Goal: Book appointment/travel/reservation

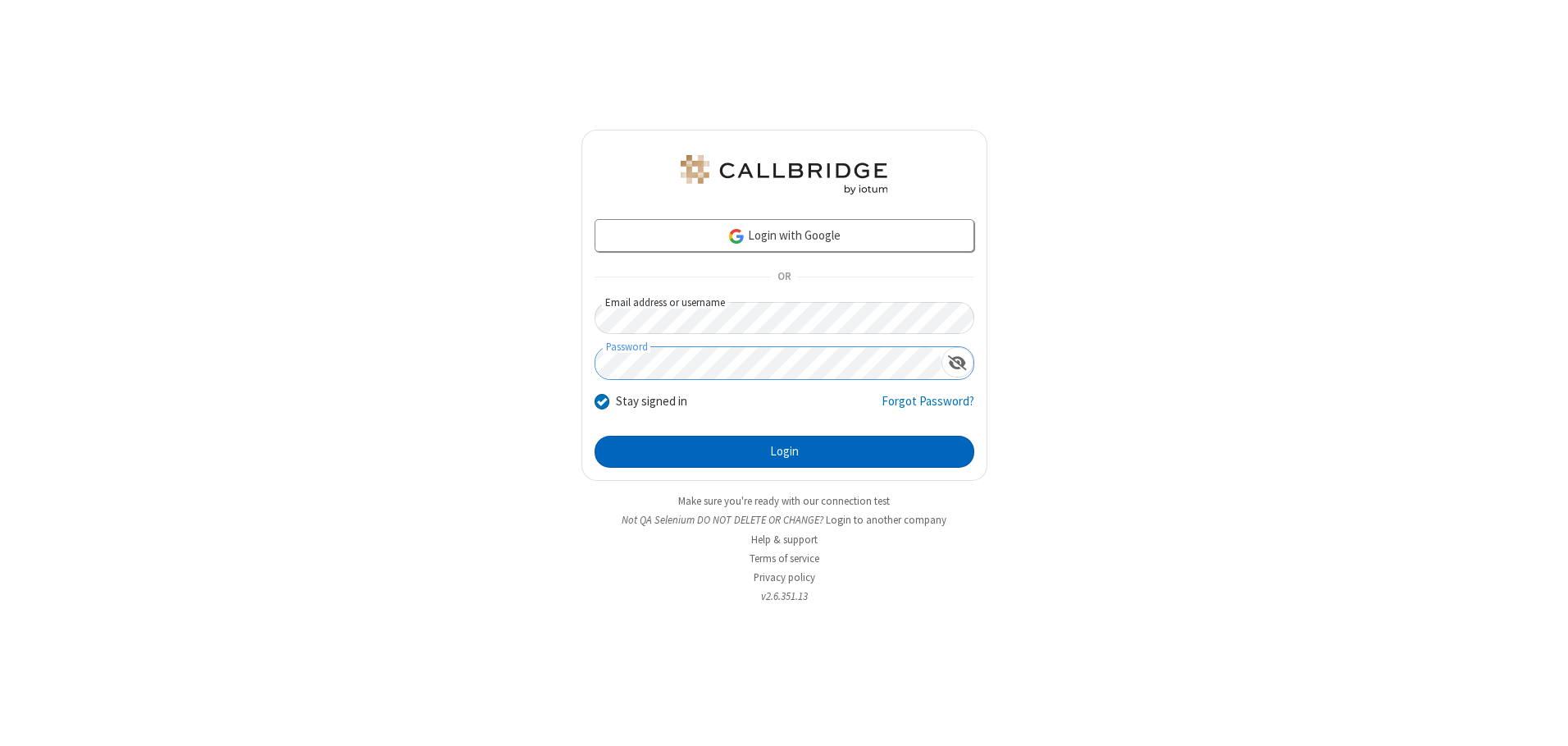
click at [784, 451] on button "Login" at bounding box center [784, 452] width 380 height 33
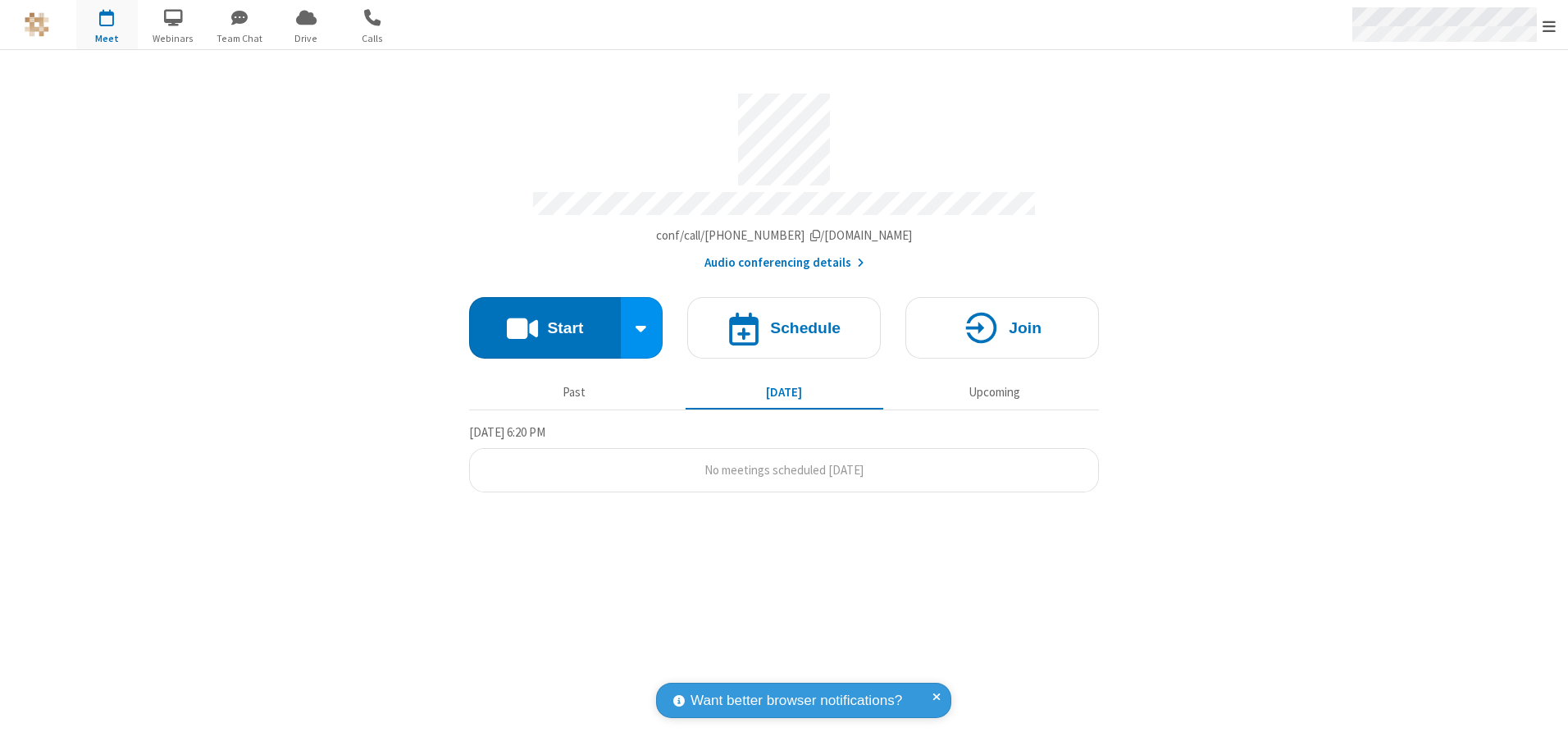
click at [1549, 26] on span "Open menu" at bounding box center [1549, 26] width 13 height 16
click at [106, 25] on span "button" at bounding box center [107, 17] width 62 height 28
click at [784, 321] on h4 "Schedule" at bounding box center [806, 327] width 71 height 16
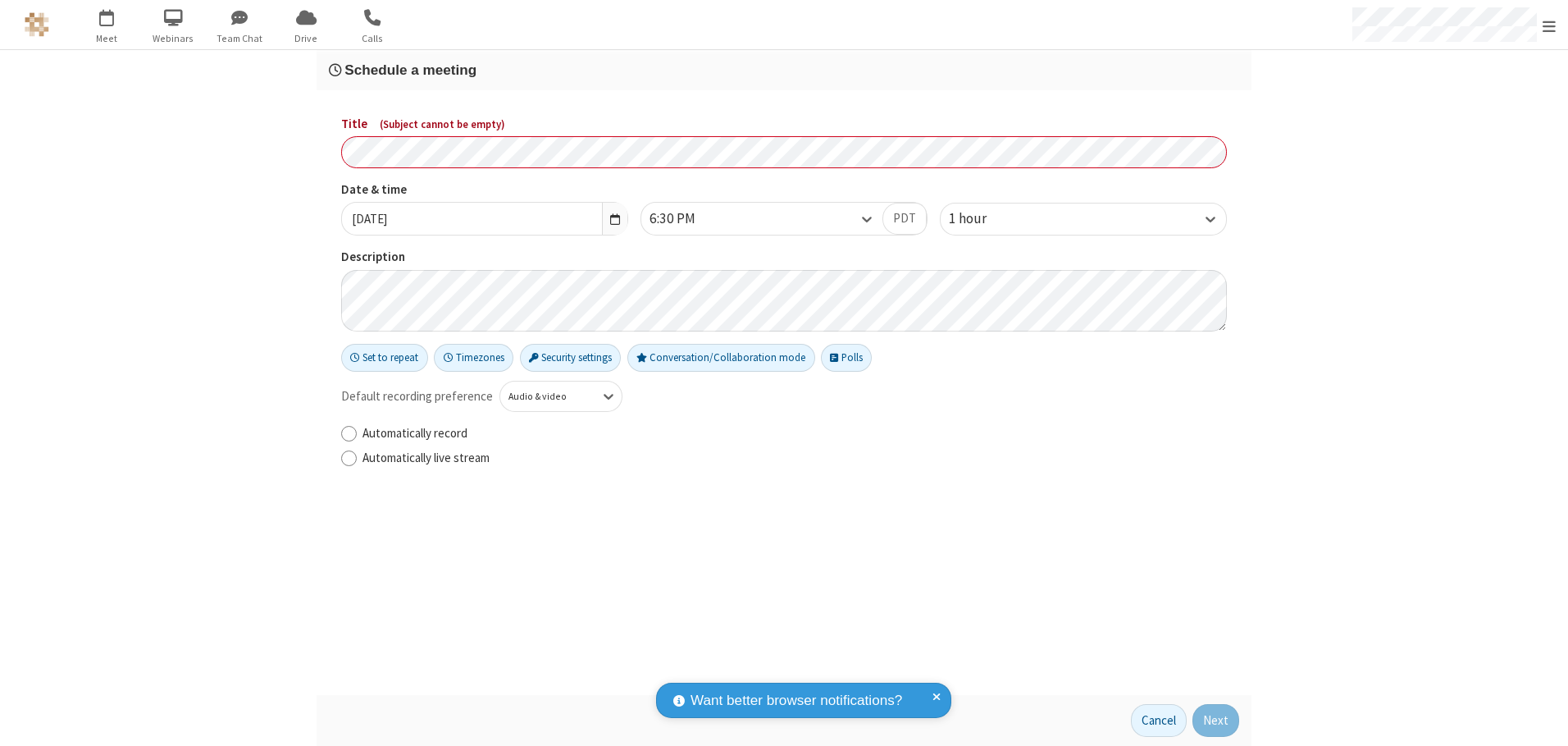
click at [784, 70] on h3 "Schedule a meeting" at bounding box center [784, 70] width 910 height 16
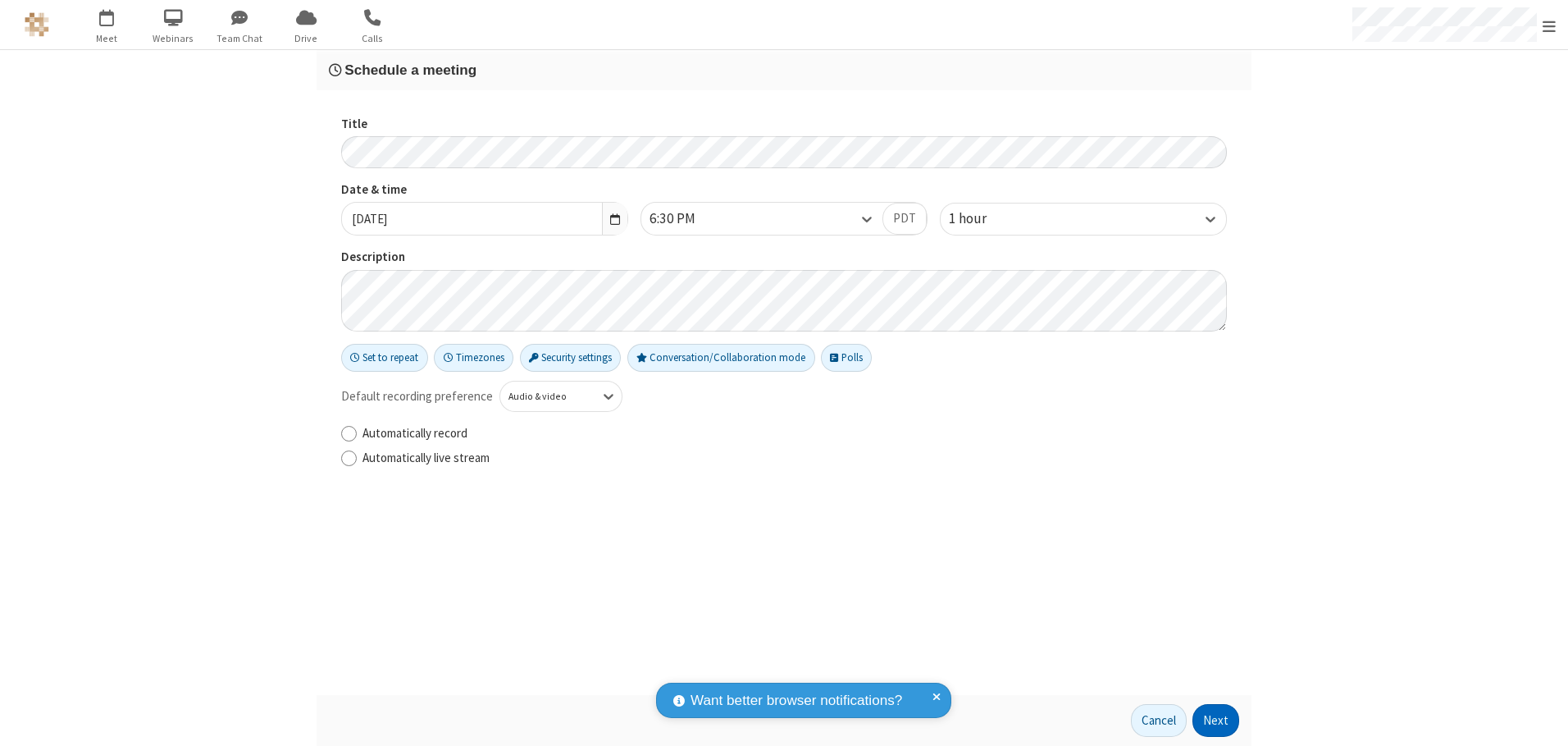
click at [1216, 720] on button "Next" at bounding box center [1215, 720] width 47 height 33
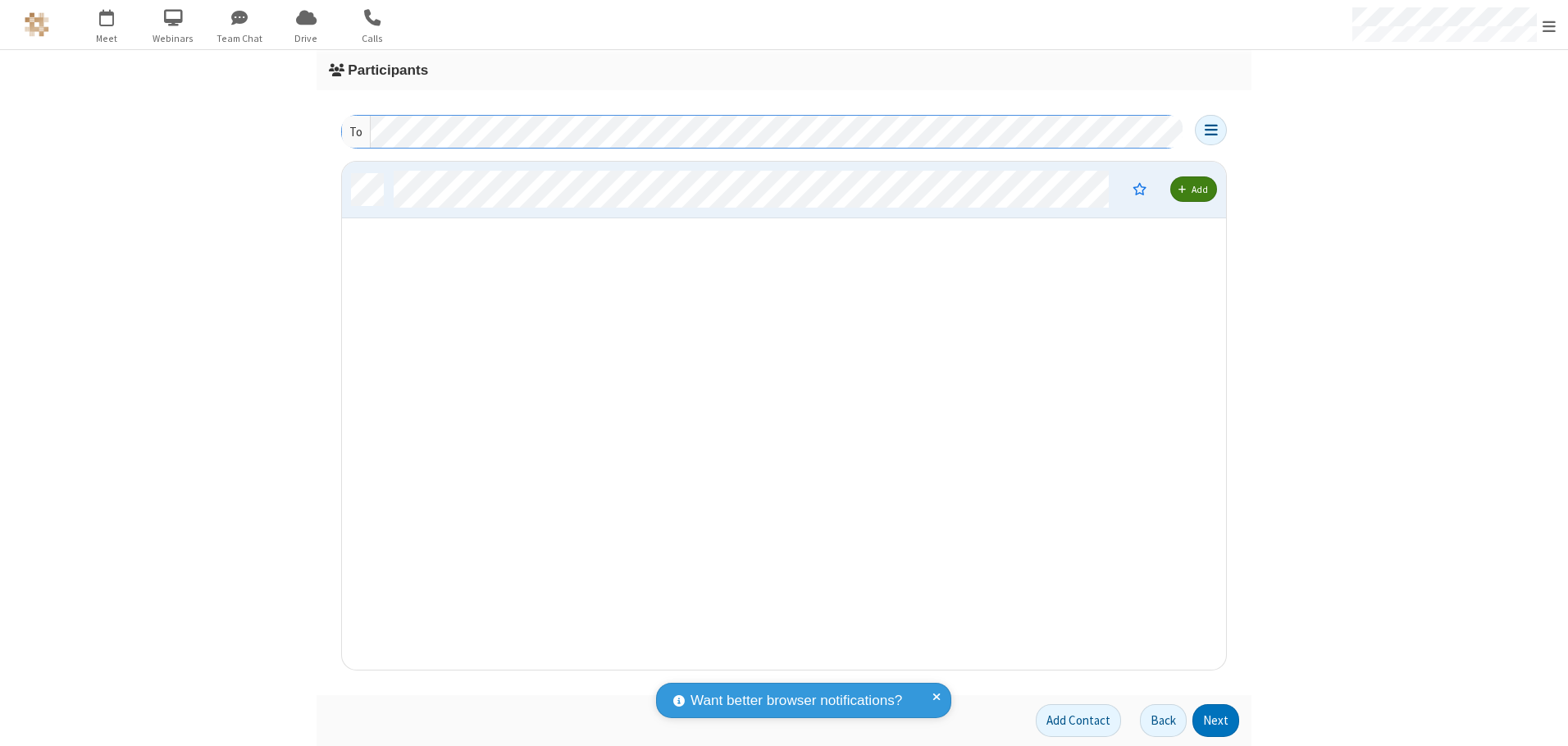
scroll to position [495, 872]
click at [1216, 720] on button "Next" at bounding box center [1215, 720] width 47 height 33
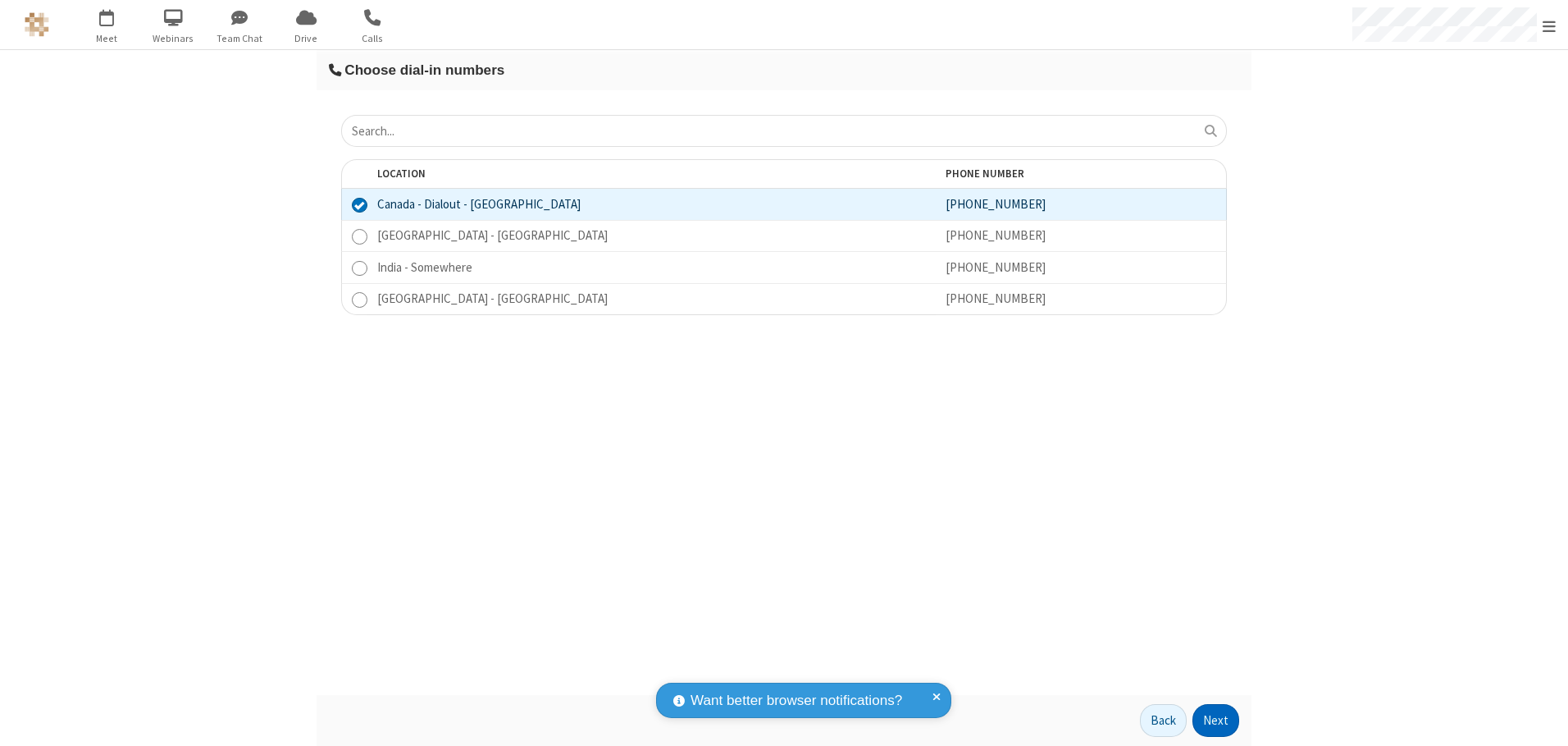
click at [1216, 720] on button "Next" at bounding box center [1215, 720] width 47 height 33
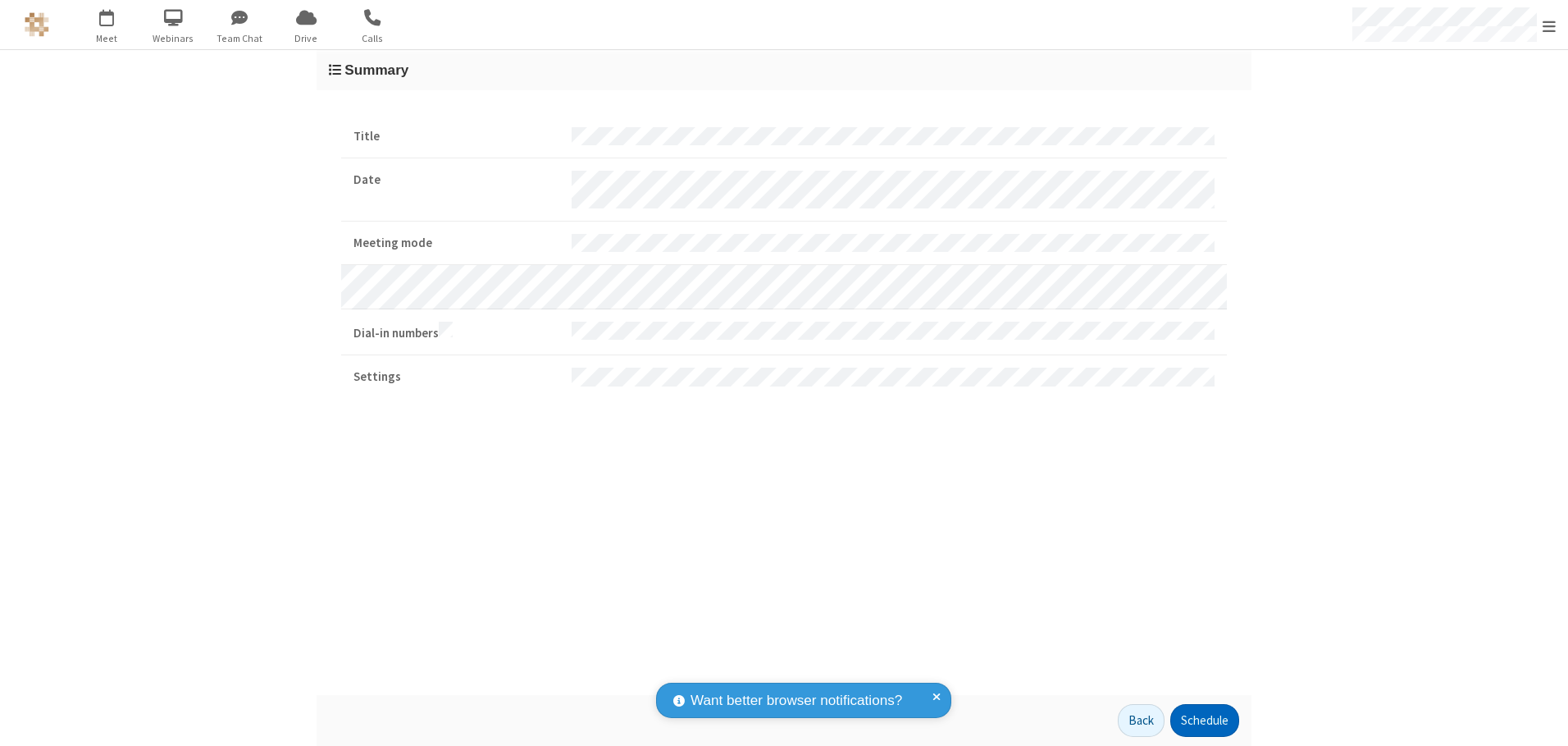
click at [1204, 720] on button "Schedule" at bounding box center [1205, 720] width 69 height 33
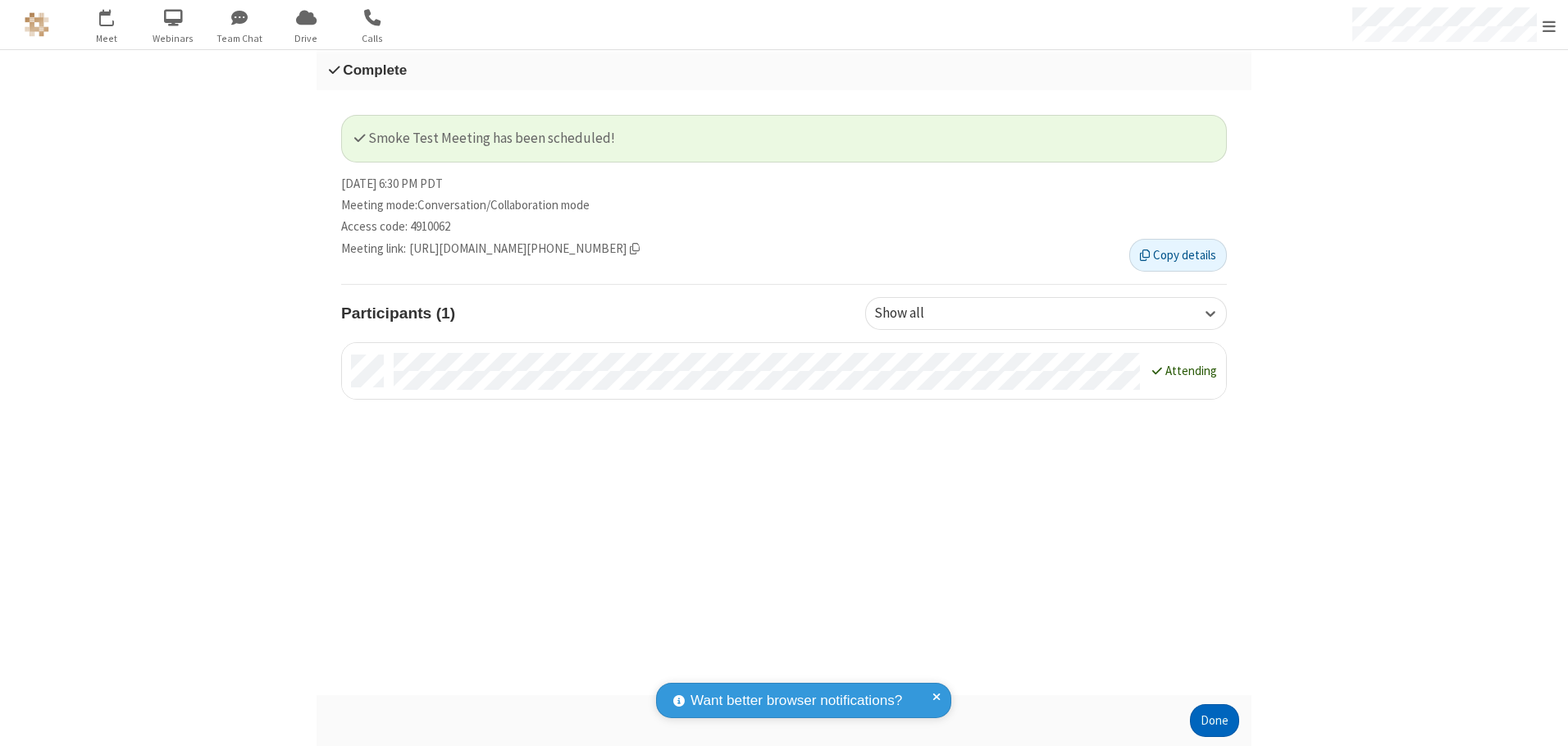
click at [1215, 720] on button "Done" at bounding box center [1215, 720] width 49 height 33
